Goal: Task Accomplishment & Management: Complete application form

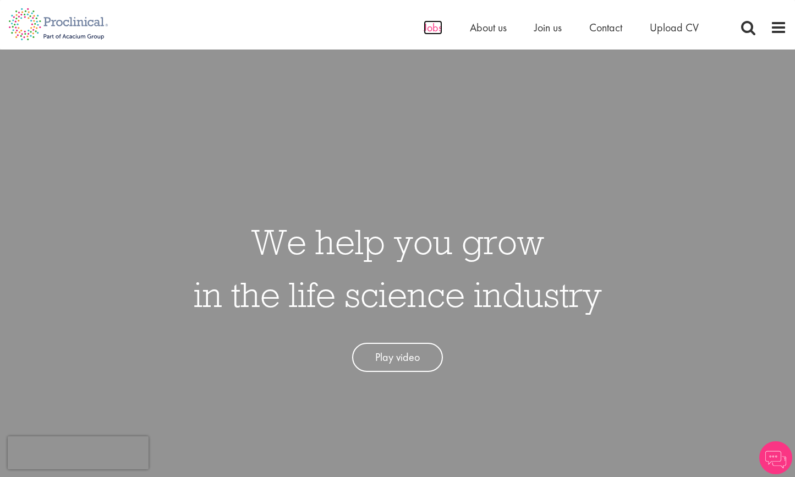
click at [425, 32] on span "Jobs" at bounding box center [433, 27] width 19 height 14
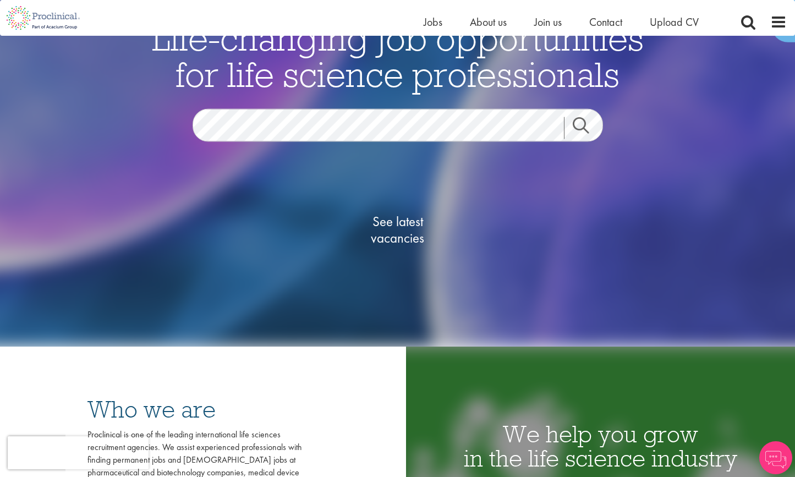
scroll to position [99, 0]
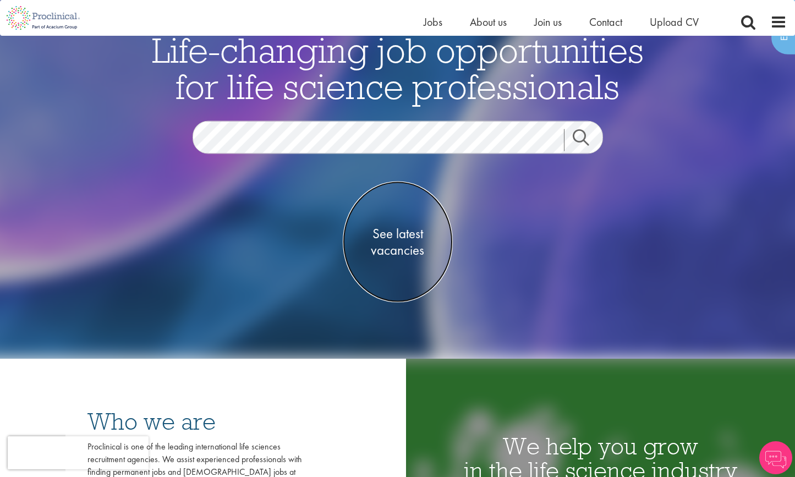
click at [400, 248] on span "See latest vacancies" at bounding box center [398, 241] width 110 height 33
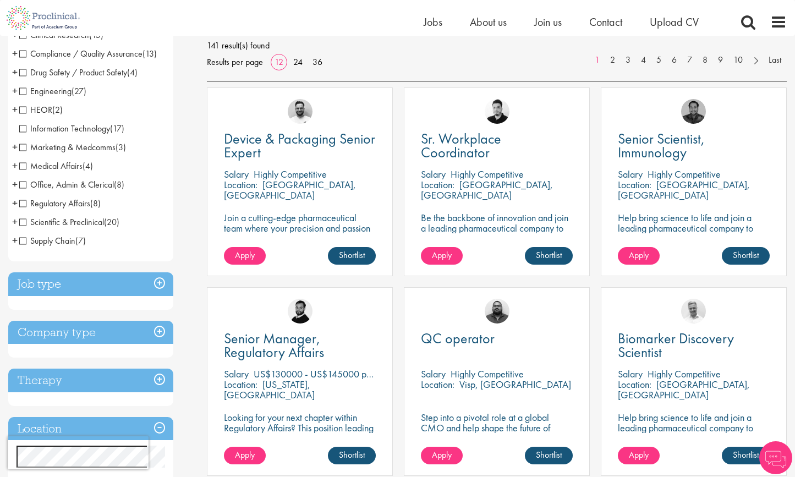
scroll to position [259, 0]
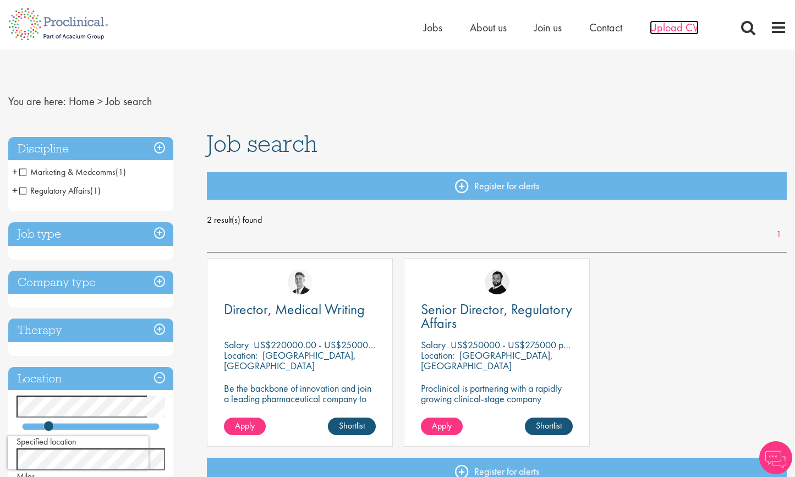
click at [677, 29] on span "Upload CV" at bounding box center [674, 27] width 49 height 14
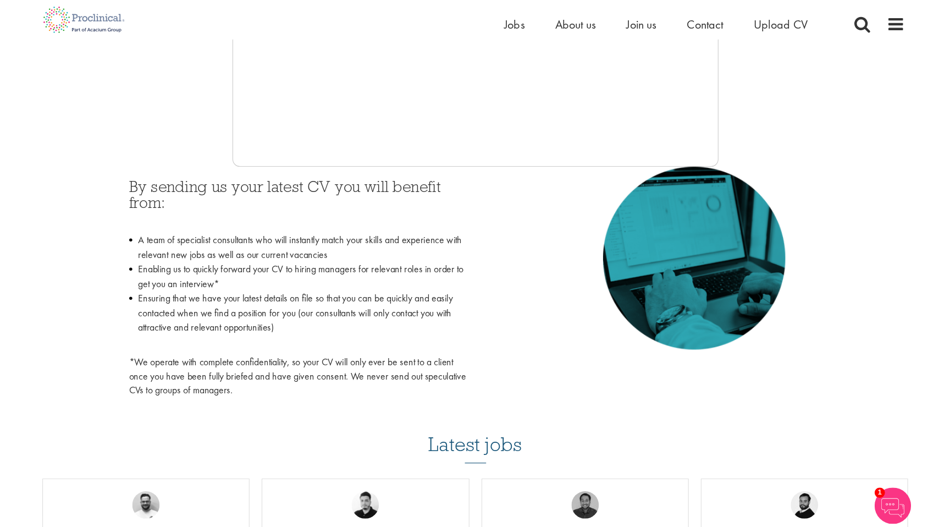
scroll to position [354, 0]
